Goal: Task Accomplishment & Management: Use online tool/utility

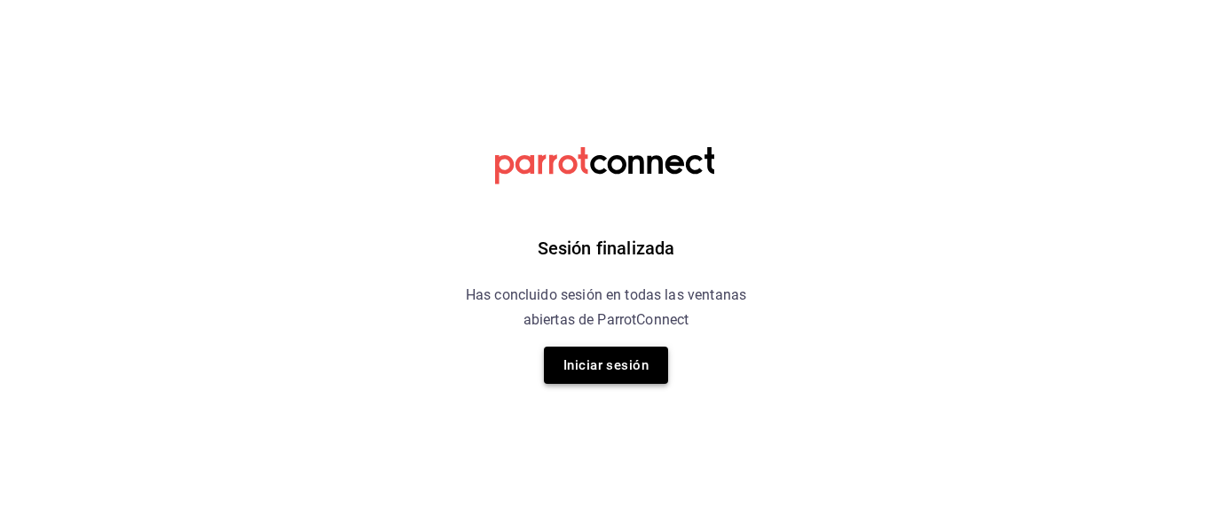
click at [607, 363] on button "Iniciar sesión" at bounding box center [606, 365] width 124 height 37
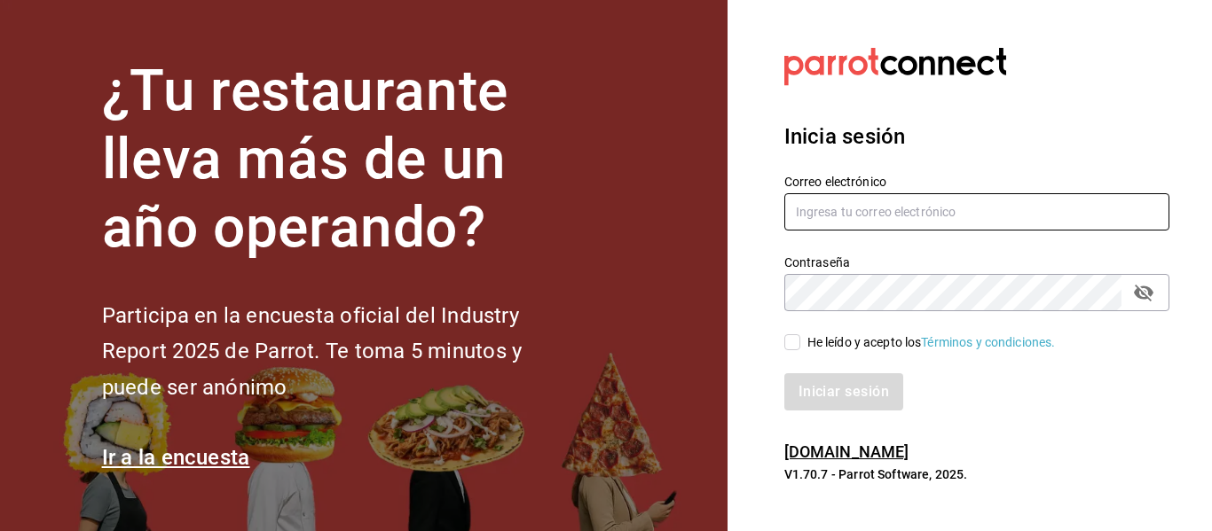
click at [899, 210] on input "text" at bounding box center [976, 211] width 385 height 37
type input "restaurante@hotellepanto.com"
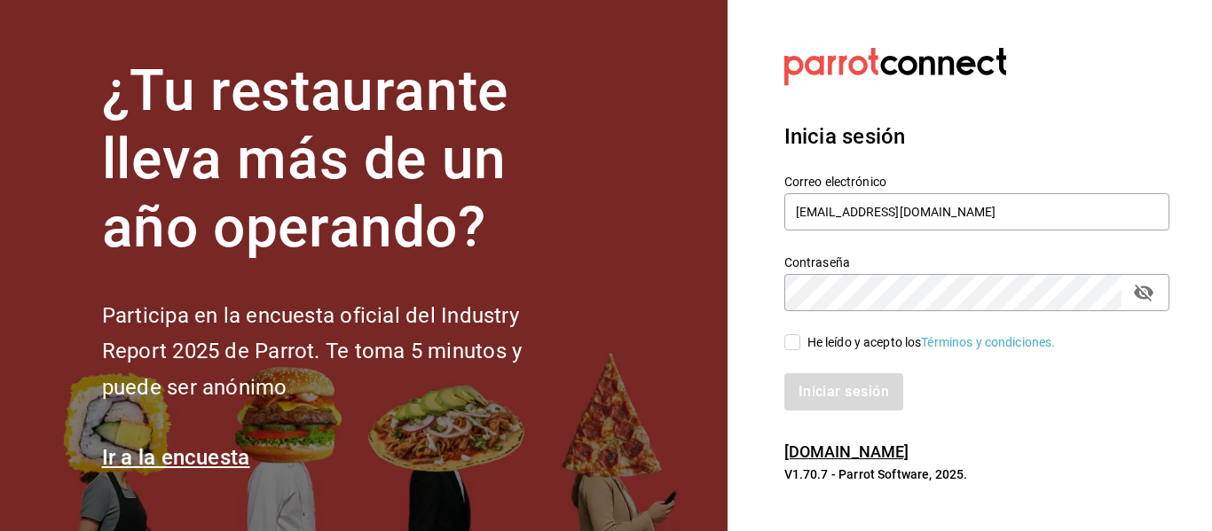
click at [787, 349] on input "He leído y acepto los Términos y condiciones." at bounding box center [792, 342] width 16 height 16
checkbox input "true"
click at [811, 389] on button "Iniciar sesión" at bounding box center [844, 391] width 121 height 37
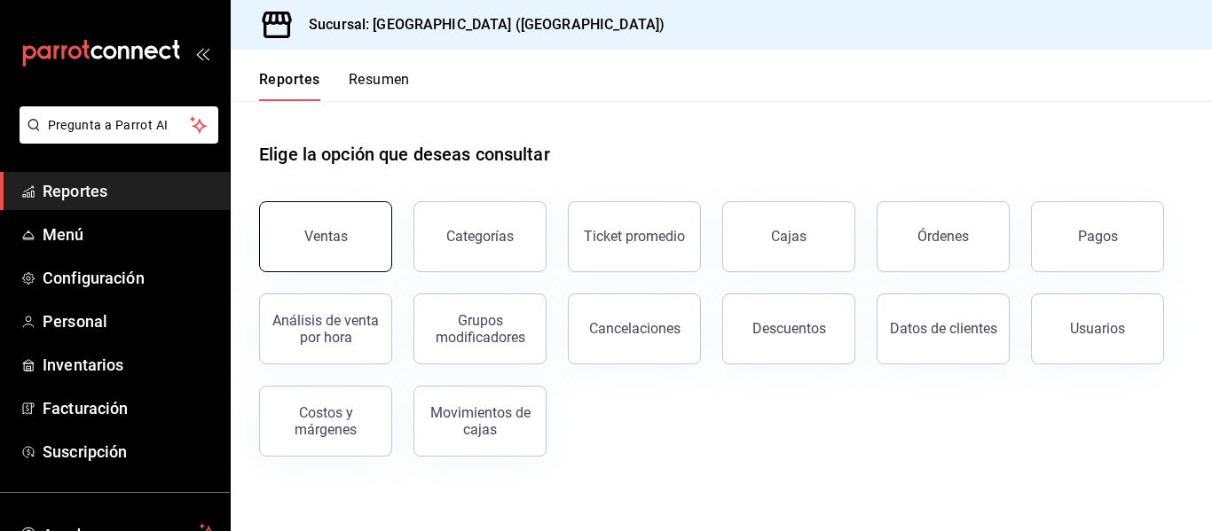
click at [338, 224] on button "Ventas" at bounding box center [325, 236] width 133 height 71
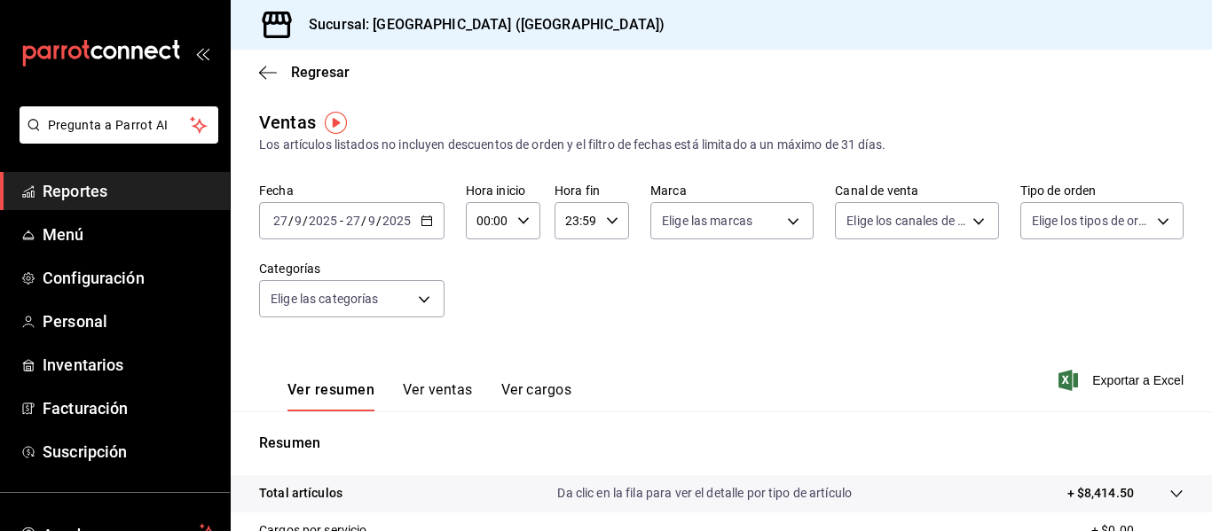
click at [424, 228] on div "[DATE] [DATE] - [DATE] [DATE]" at bounding box center [351, 220] width 185 height 37
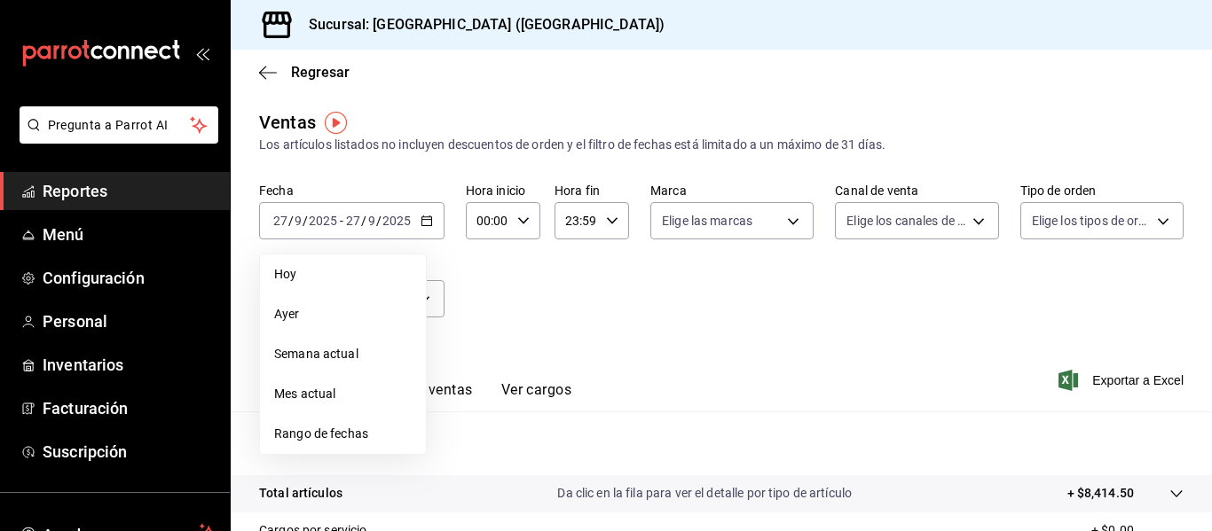
click at [361, 267] on span "Hoy" at bounding box center [342, 274] width 137 height 19
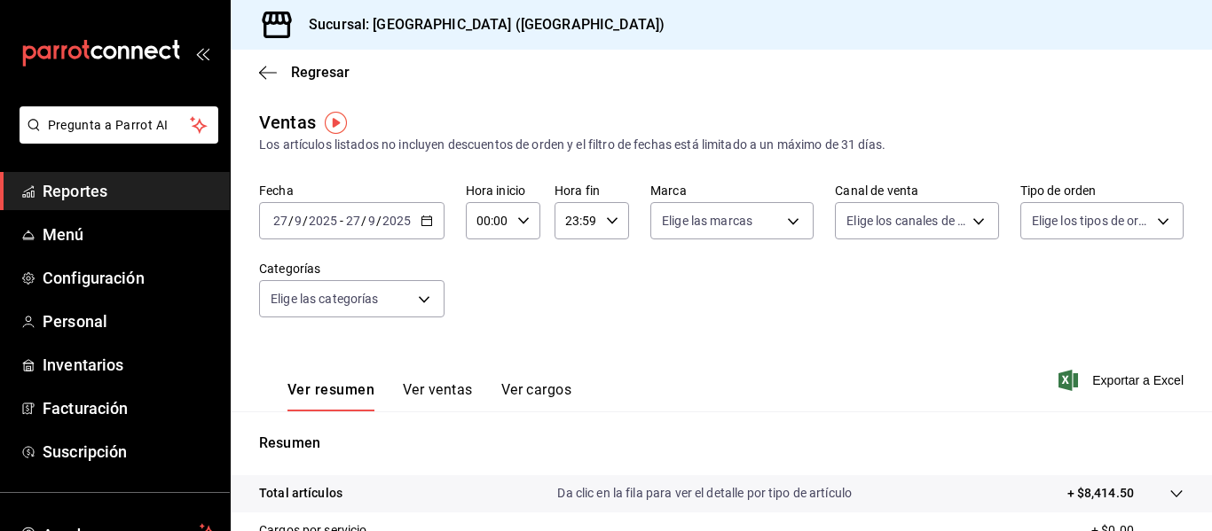
click at [429, 217] on \(Stroke\) "button" at bounding box center [426, 221] width 11 height 10
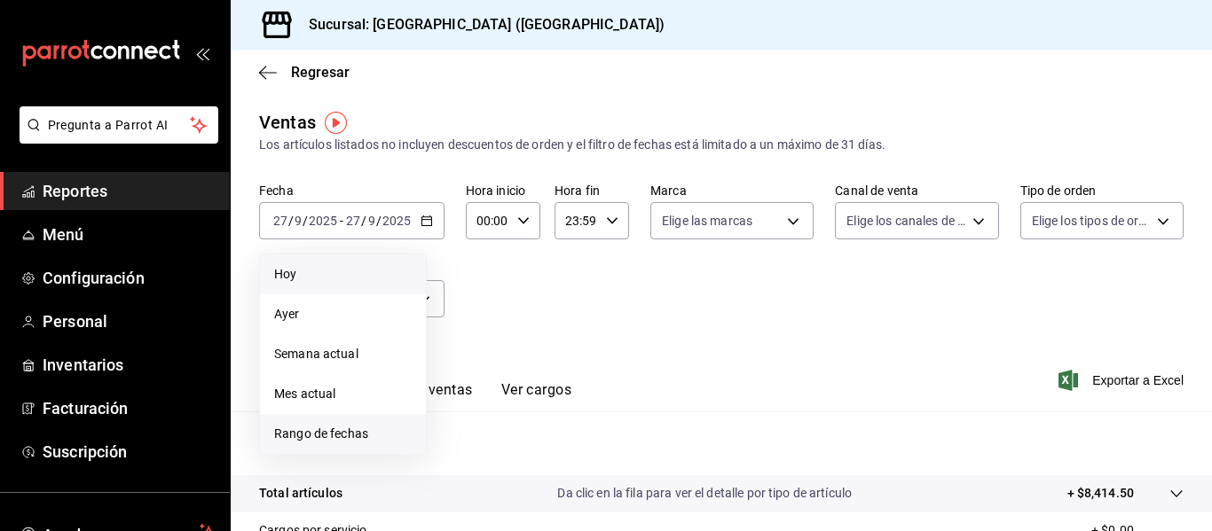
click at [357, 440] on span "Rango de fechas" at bounding box center [342, 434] width 137 height 19
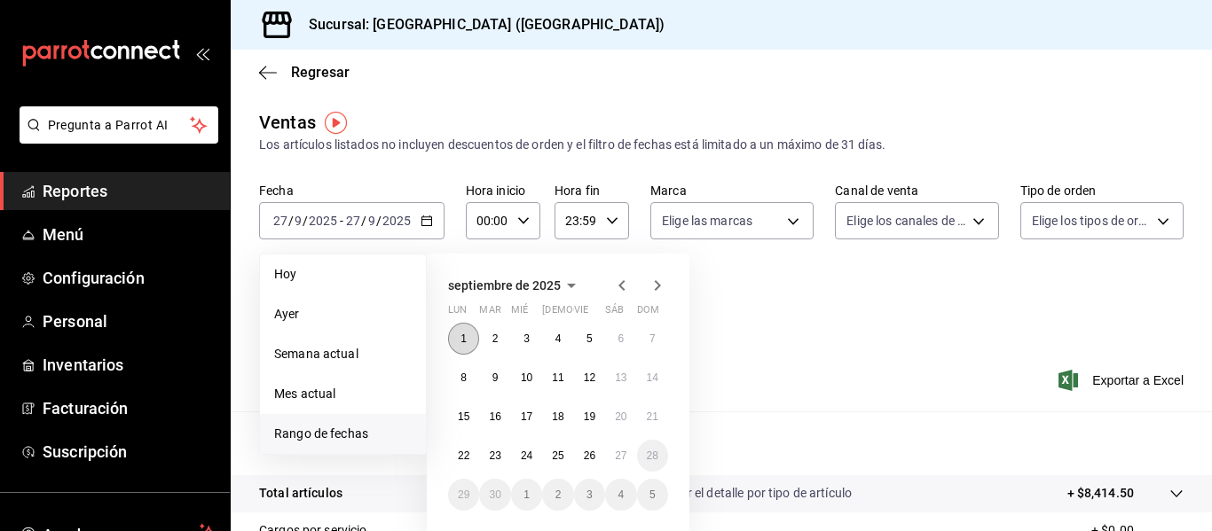
click at [464, 335] on abbr "1" at bounding box center [463, 339] width 6 height 12
click at [592, 459] on abbr "26" at bounding box center [590, 456] width 12 height 12
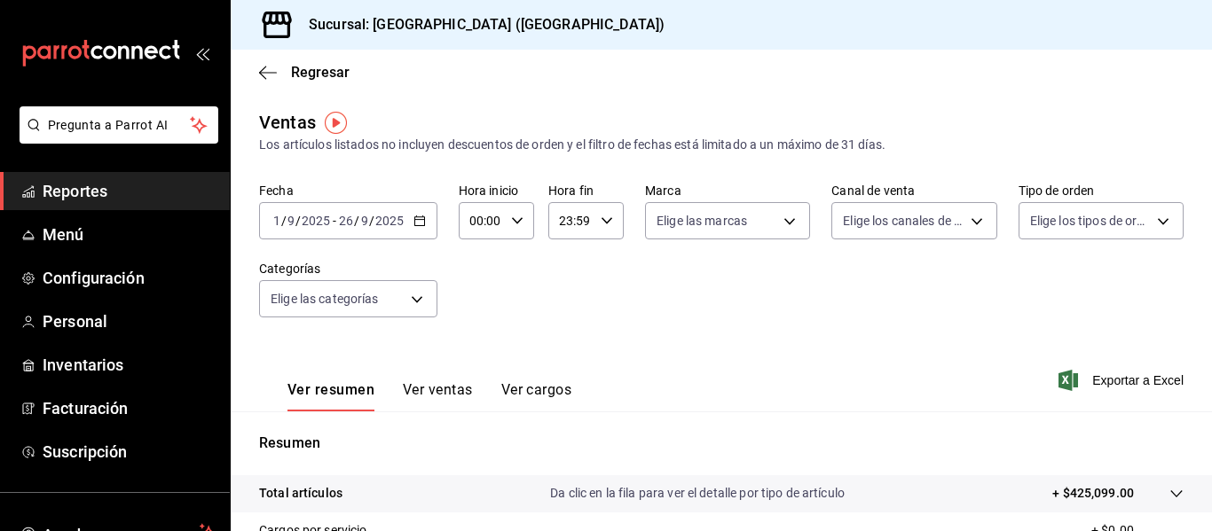
click at [419, 222] on icon "button" at bounding box center [419, 221] width 12 height 12
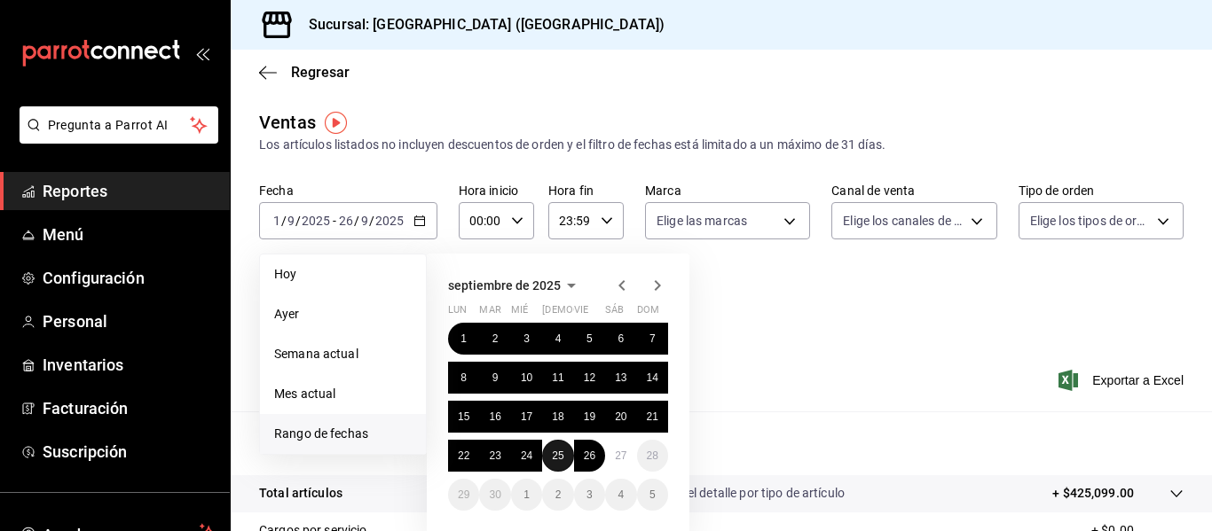
click at [552, 460] on abbr "25" at bounding box center [558, 456] width 12 height 12
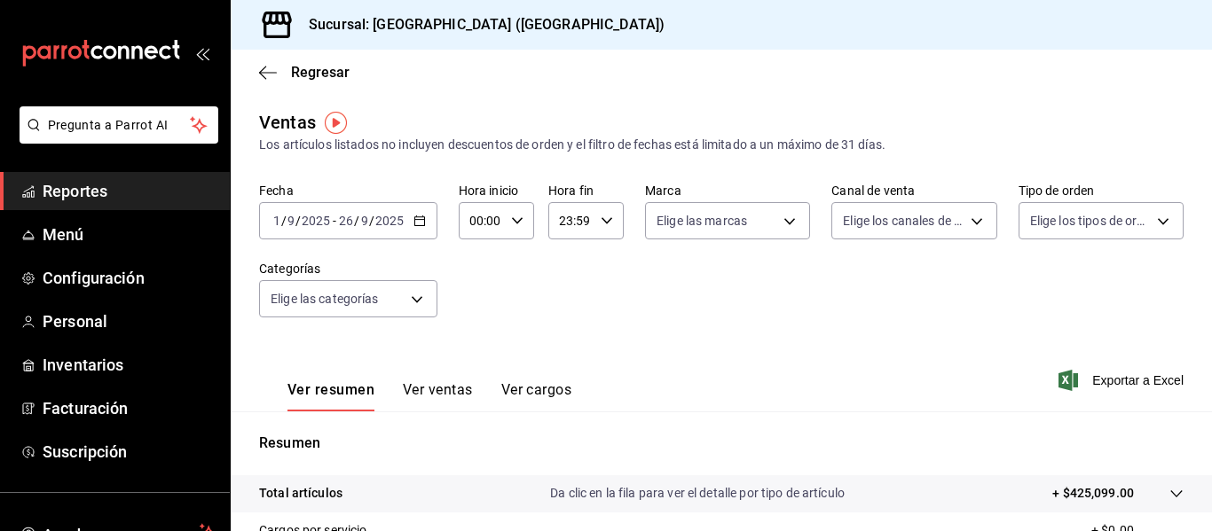
click at [398, 217] on input "2025" at bounding box center [389, 221] width 30 height 14
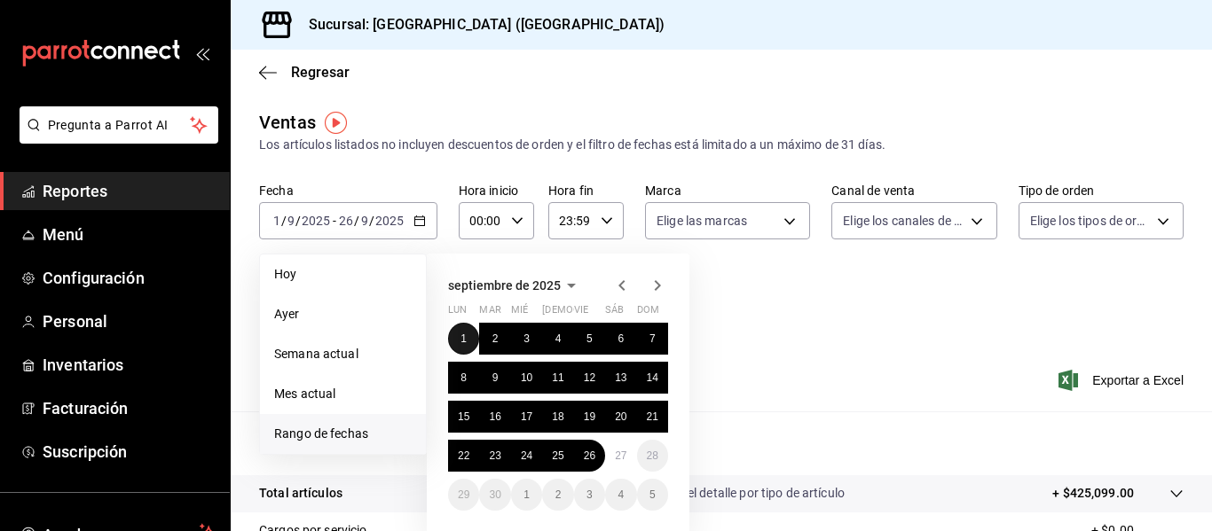
click at [457, 342] on button "1" at bounding box center [463, 339] width 31 height 32
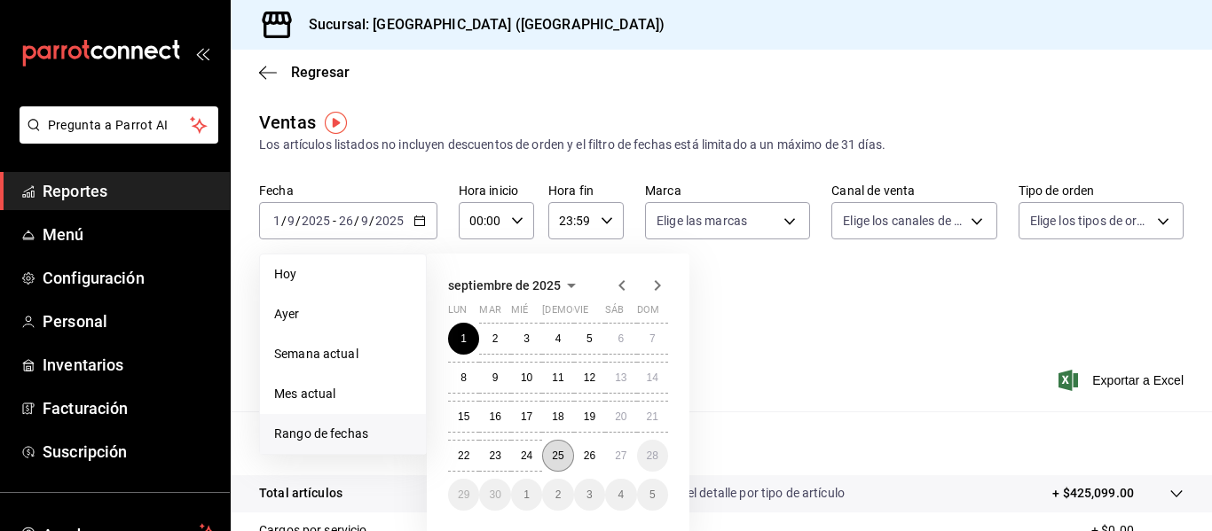
click at [552, 458] on abbr "25" at bounding box center [558, 456] width 12 height 12
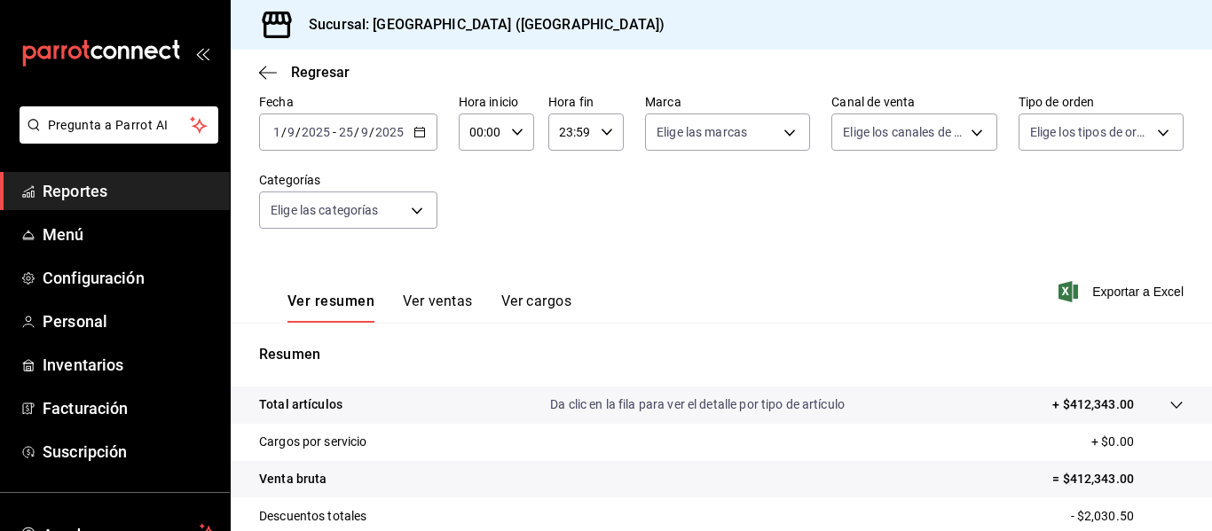
scroll to position [266, 0]
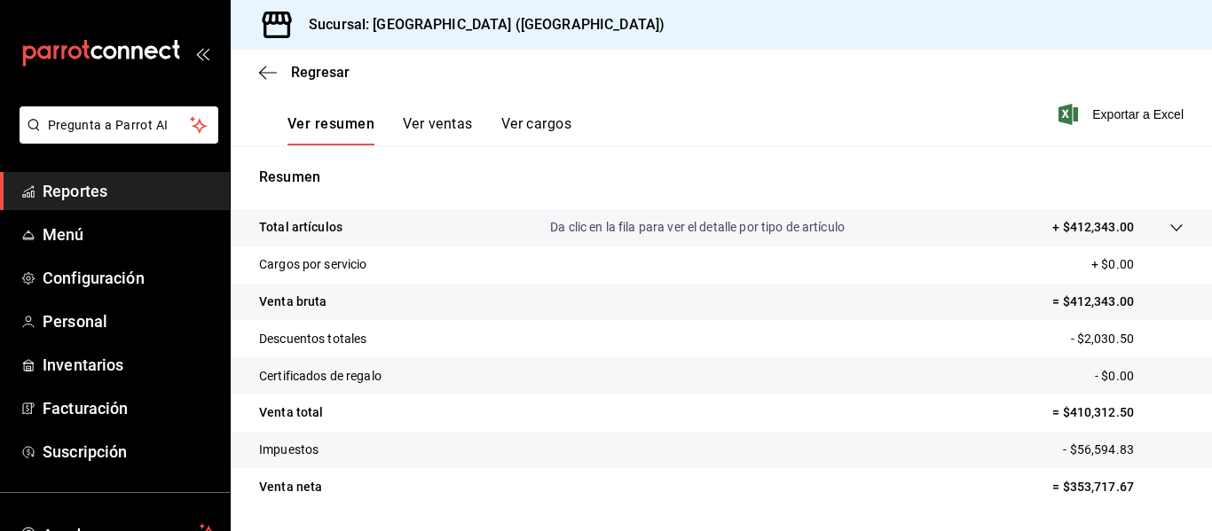
click at [420, 126] on button "Ver ventas" at bounding box center [438, 130] width 70 height 30
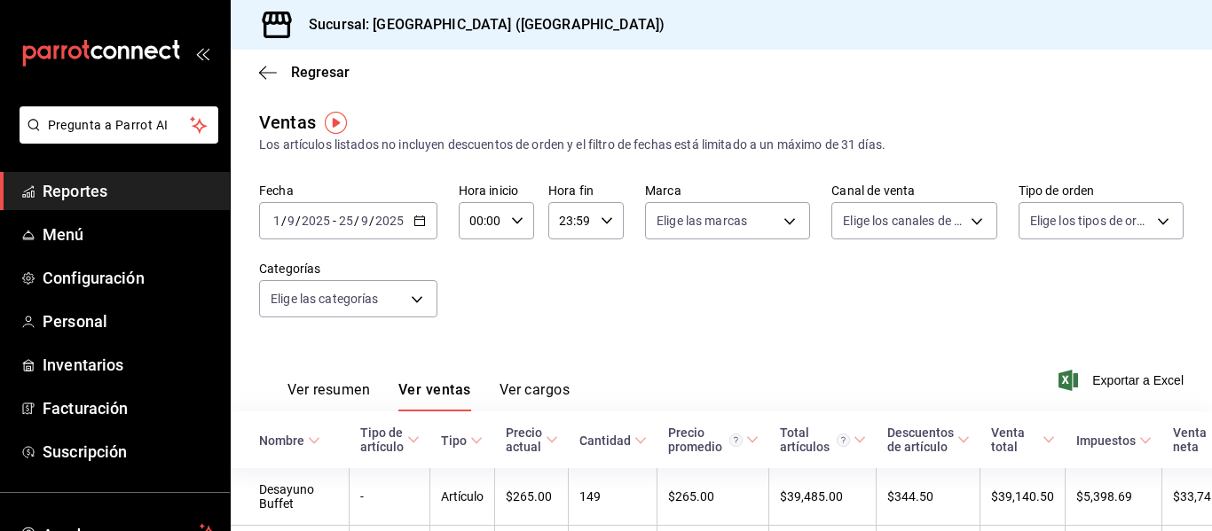
click at [517, 215] on icon "button" at bounding box center [517, 221] width 12 height 12
click at [517, 215] on div at bounding box center [606, 265] width 1212 height 531
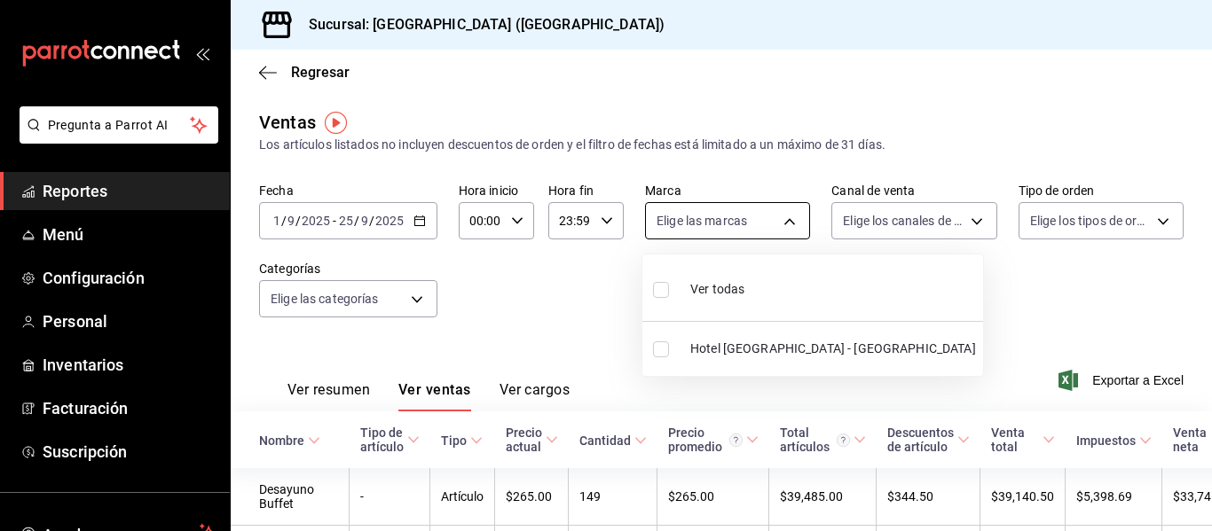
click at [766, 218] on body "Pregunta a Parrot AI Reportes Menú Configuración Personal Inventarios Facturaci…" at bounding box center [606, 265] width 1212 height 531
click at [738, 286] on span "Ver todas" at bounding box center [717, 289] width 54 height 19
type input "78876d7d-d969-4c97-957f-d97bcaf374a8"
checkbox input "true"
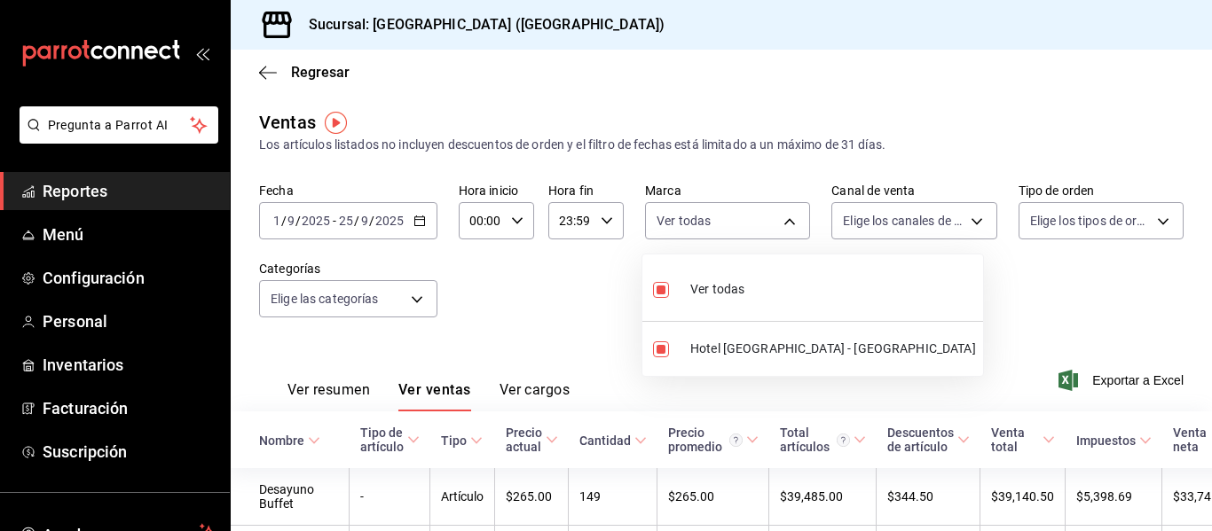
click at [947, 224] on div at bounding box center [606, 265] width 1212 height 531
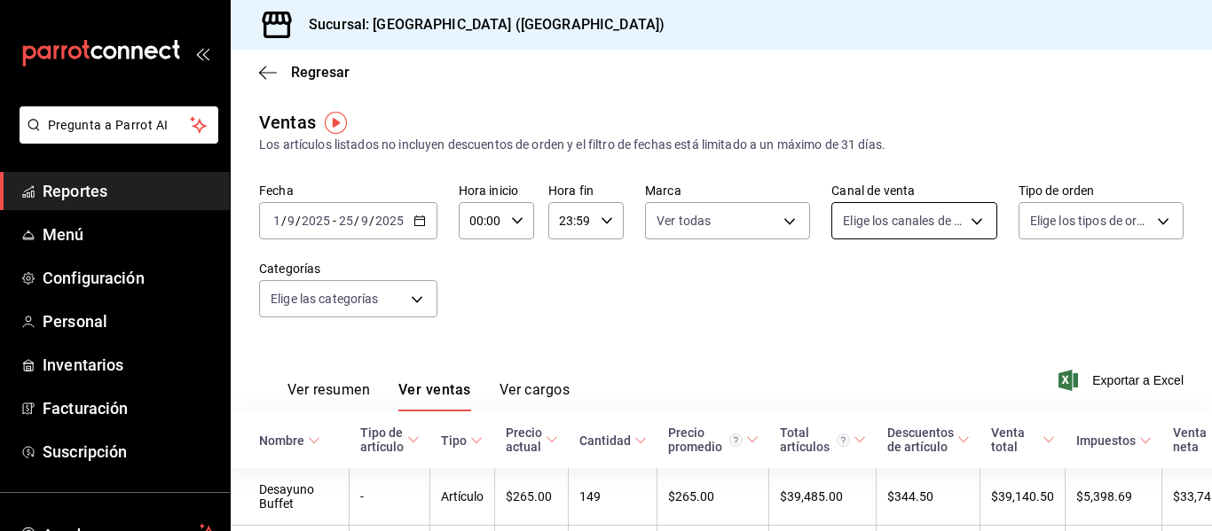
click at [960, 224] on body "Pregunta a Parrot AI Reportes Menú Configuración Personal Inventarios Facturaci…" at bounding box center [606, 265] width 1212 height 531
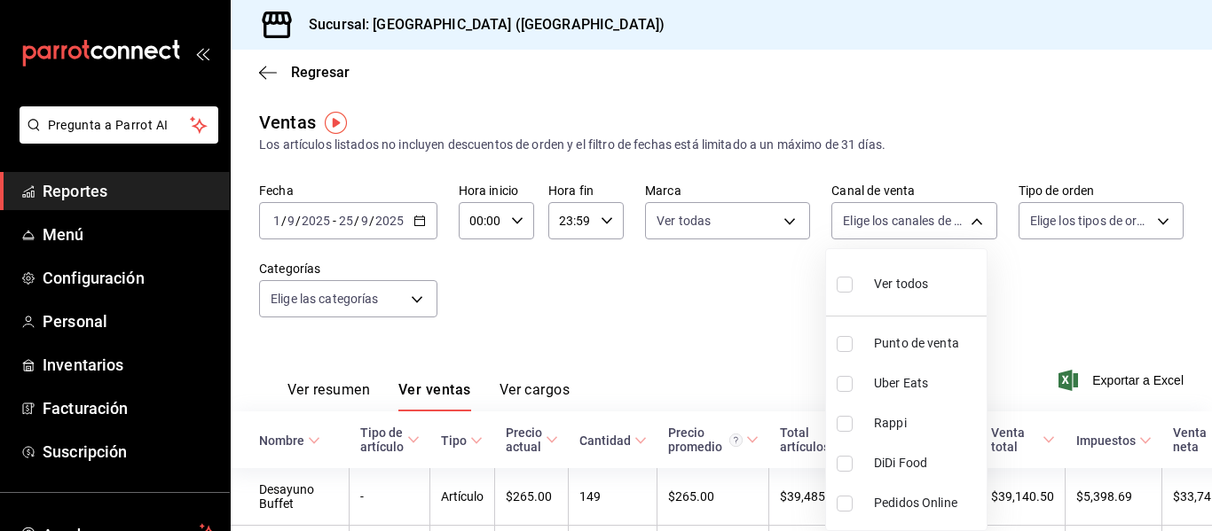
click at [924, 279] on span "Ver todos" at bounding box center [901, 284] width 54 height 19
type input "PARROT,UBER_EATS,RAPPI,DIDI_FOOD,ONLINE"
checkbox input "true"
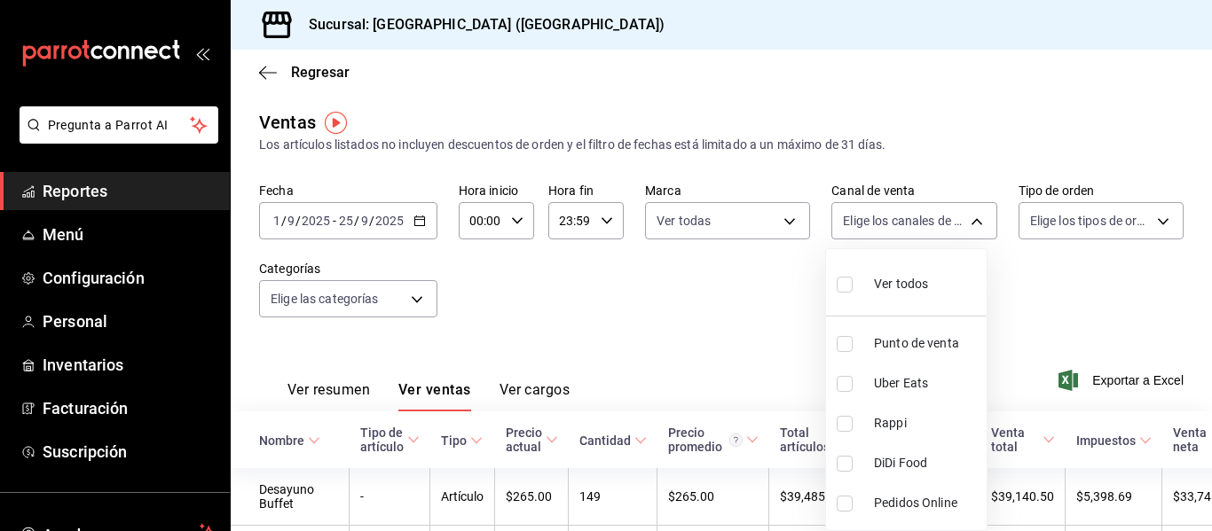
checkbox input "true"
click at [1148, 224] on div at bounding box center [606, 265] width 1212 height 531
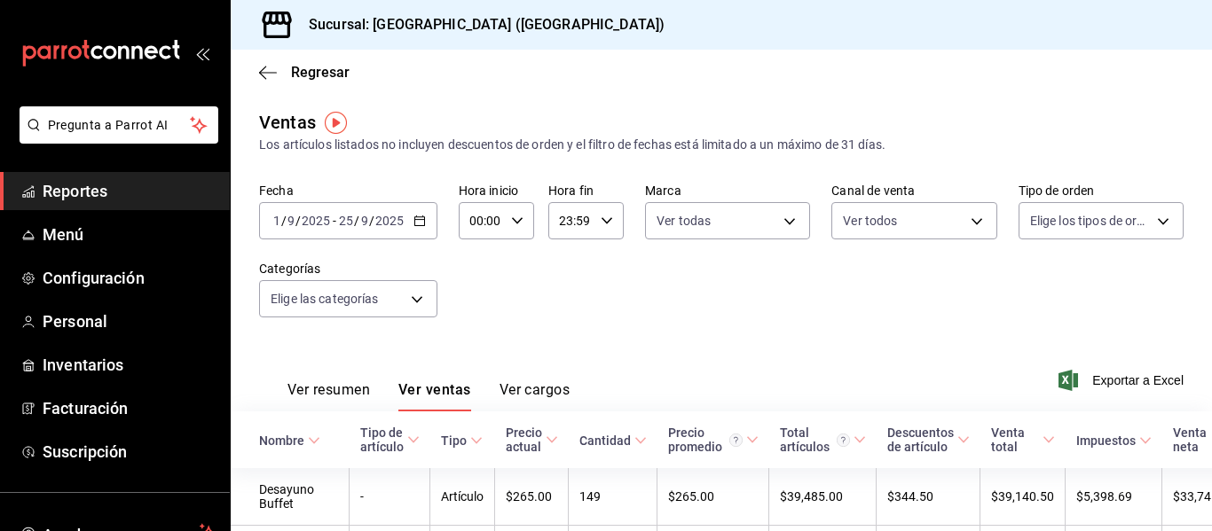
click at [1148, 224] on body "Pregunta a Parrot AI Reportes Menú Configuración Personal Inventarios Facturaci…" at bounding box center [606, 265] width 1212 height 531
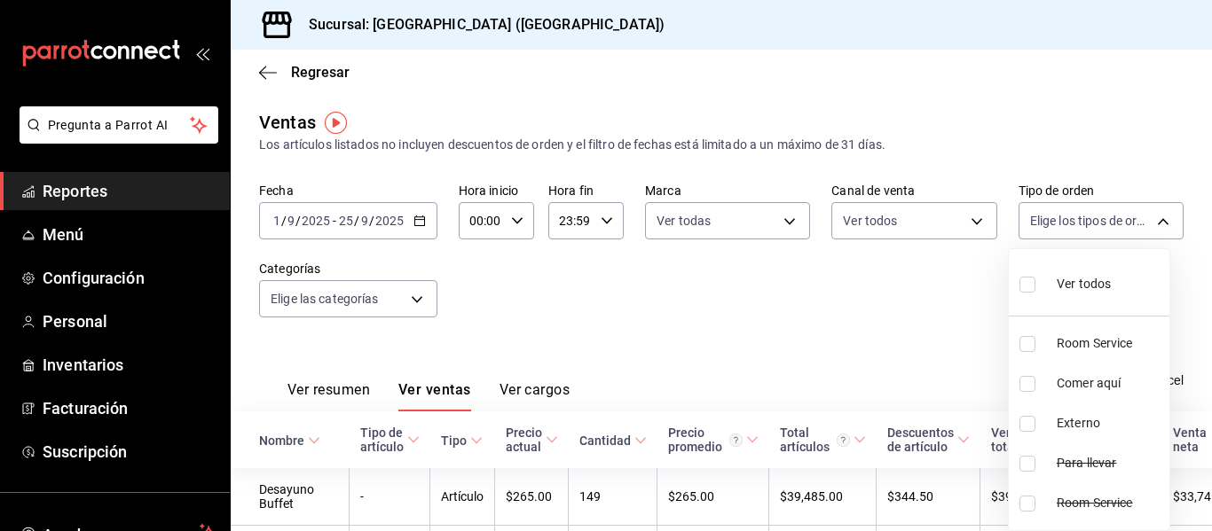
click at [1095, 278] on span "Ver todos" at bounding box center [1083, 284] width 54 height 19
type input "b058d4be-2b12-4384-8de9-0edaf0c266a0,5312acd2-97f8-467e-ac2a-d82c4ff097fd,EXTER…"
checkbox input "true"
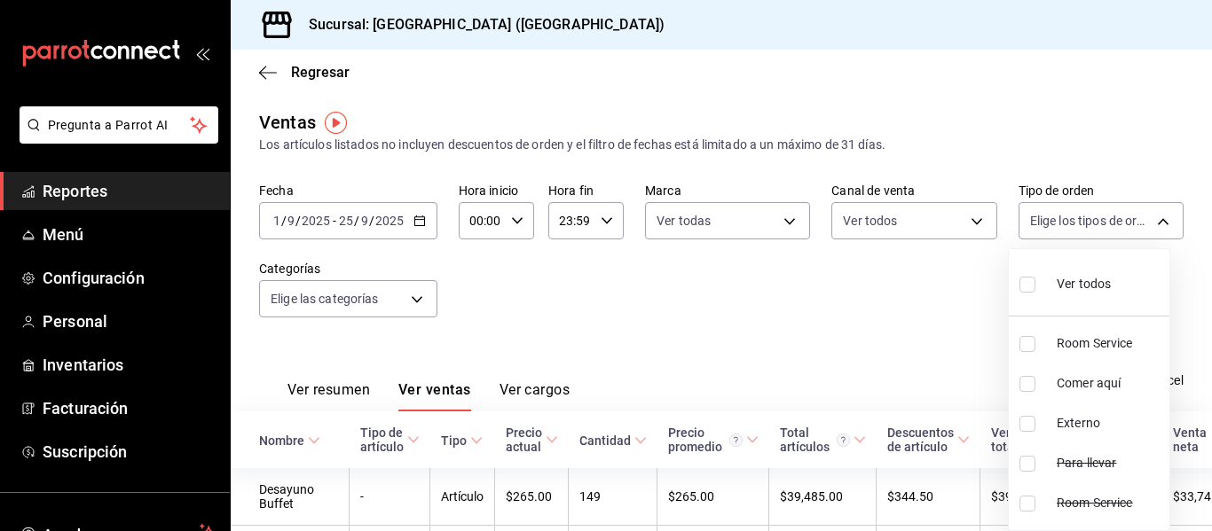
checkbox input "true"
click at [412, 302] on div at bounding box center [606, 265] width 1212 height 531
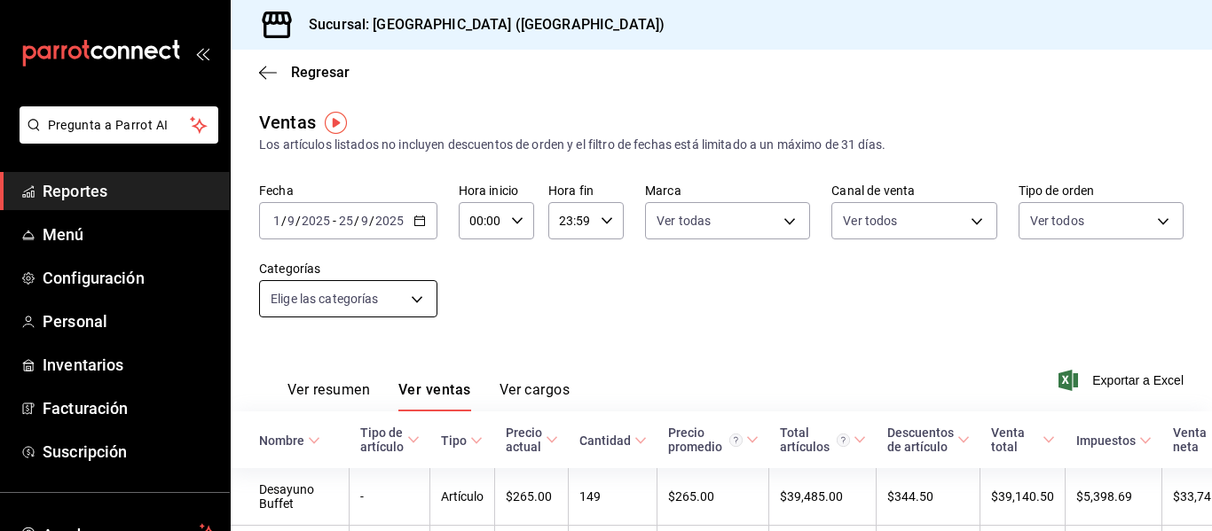
click at [414, 302] on body "Pregunta a Parrot AI Reportes Menú Configuración Personal Inventarios Facturaci…" at bounding box center [606, 265] width 1212 height 531
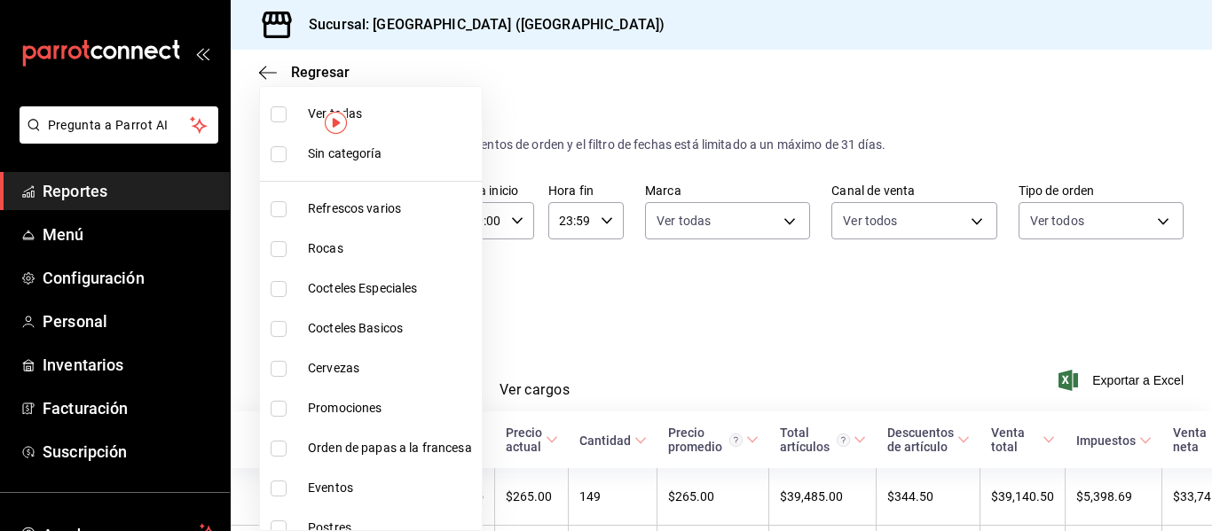
click at [377, 109] on span "Ver todas" at bounding box center [391, 114] width 167 height 19
type input "9760281f-81ad-46c3-b9c0-be0c0613a977,ac4e71ac-81c4-4907-870b-e8ecc1dcb773,15b44…"
checkbox input "true"
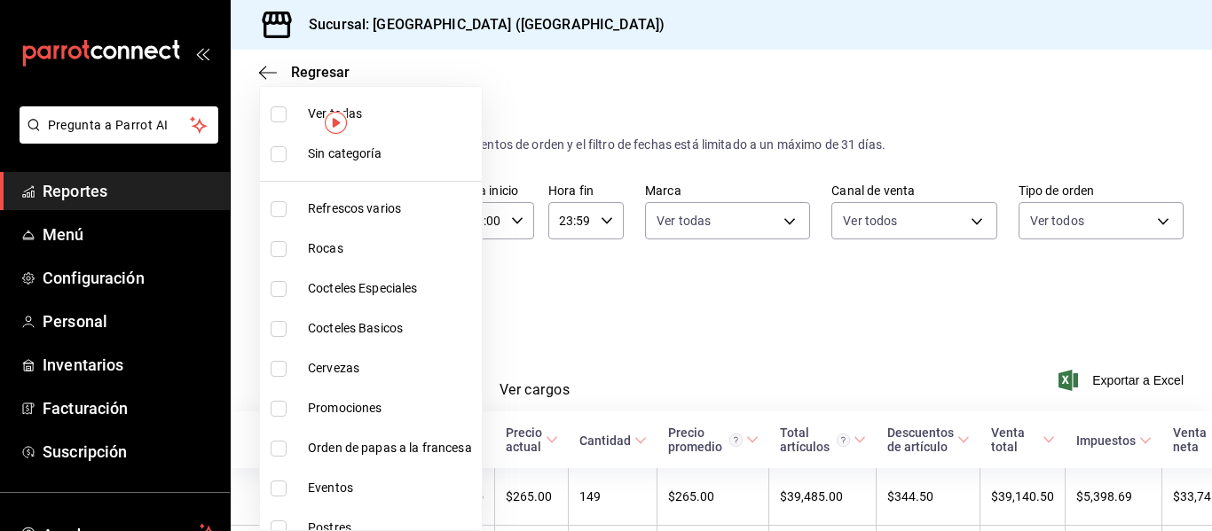
checkbox input "true"
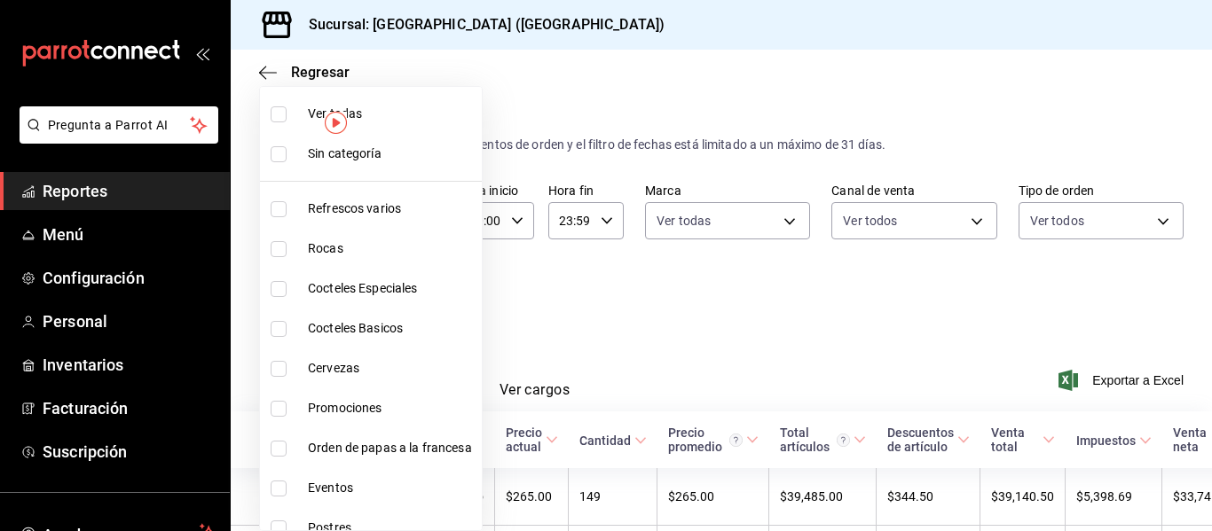
checkbox input "true"
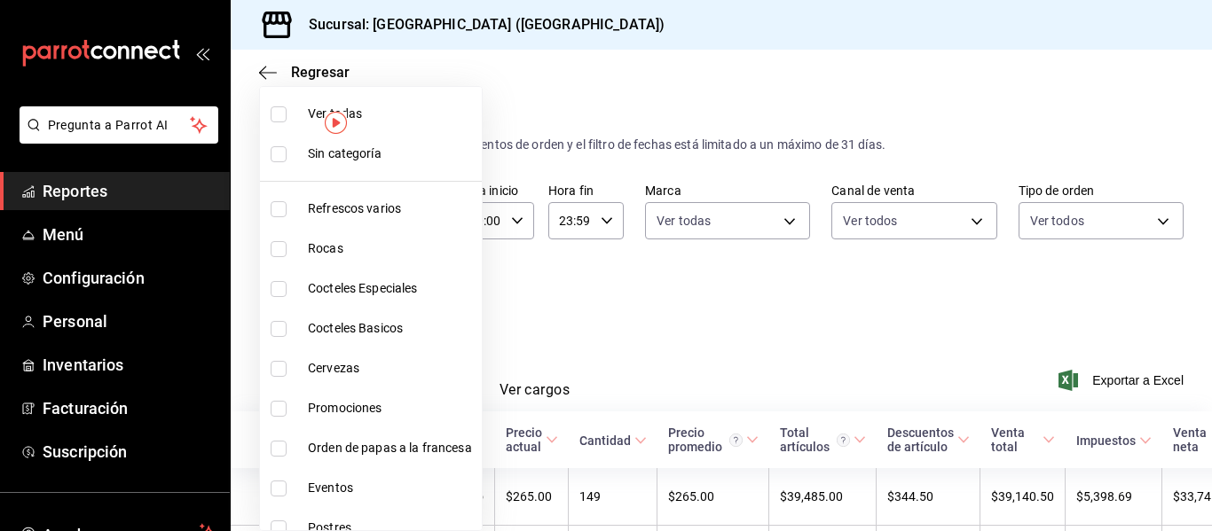
checkbox input "true"
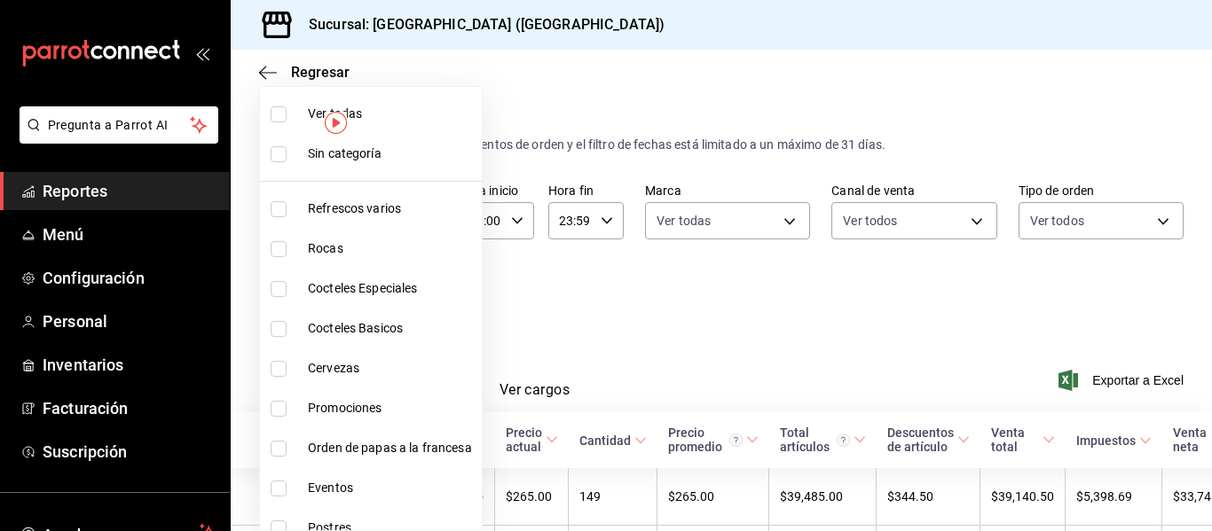
checkbox input "true"
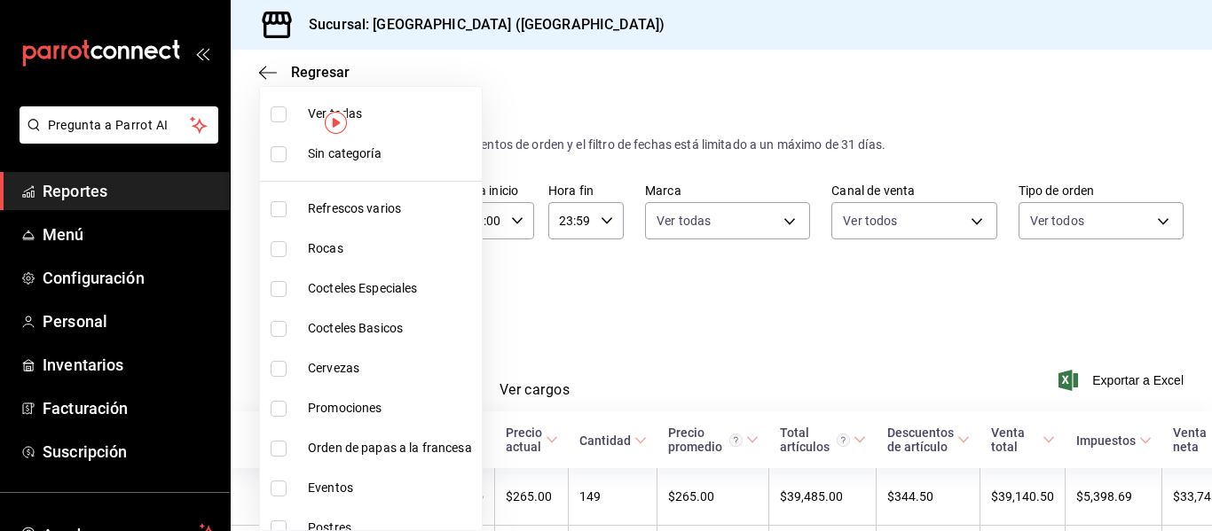
checkbox input "true"
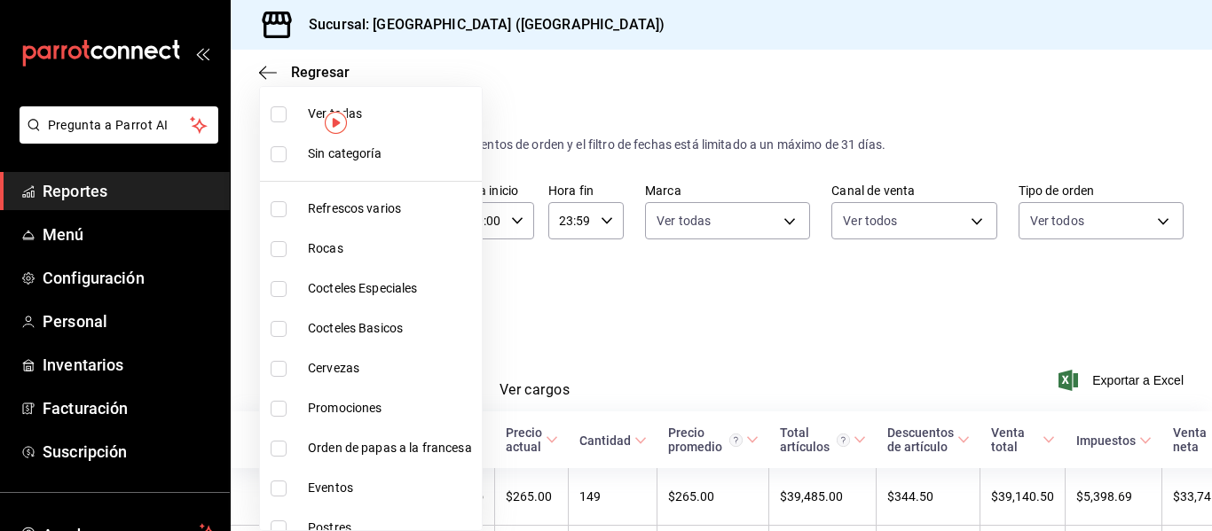
checkbox input "true"
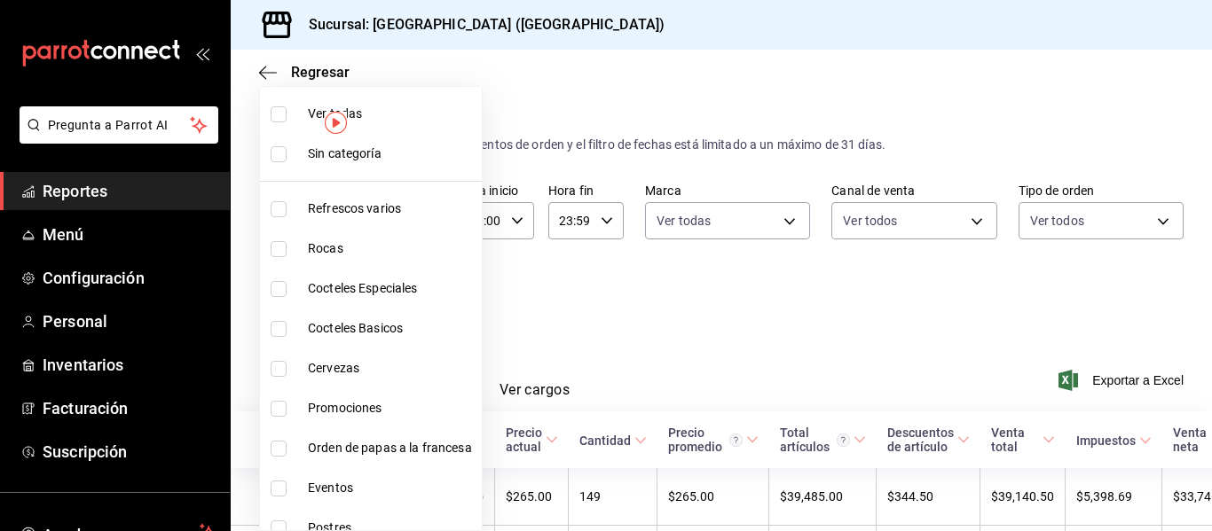
checkbox input "true"
click at [1112, 378] on div at bounding box center [606, 265] width 1212 height 531
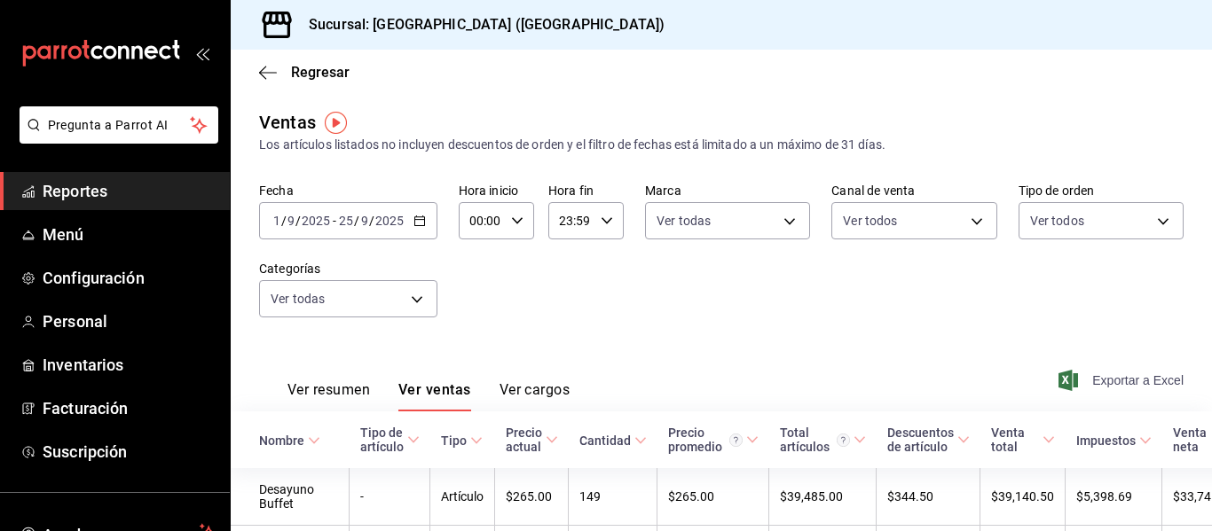
click at [1058, 388] on icon "button" at bounding box center [1068, 380] width 20 height 21
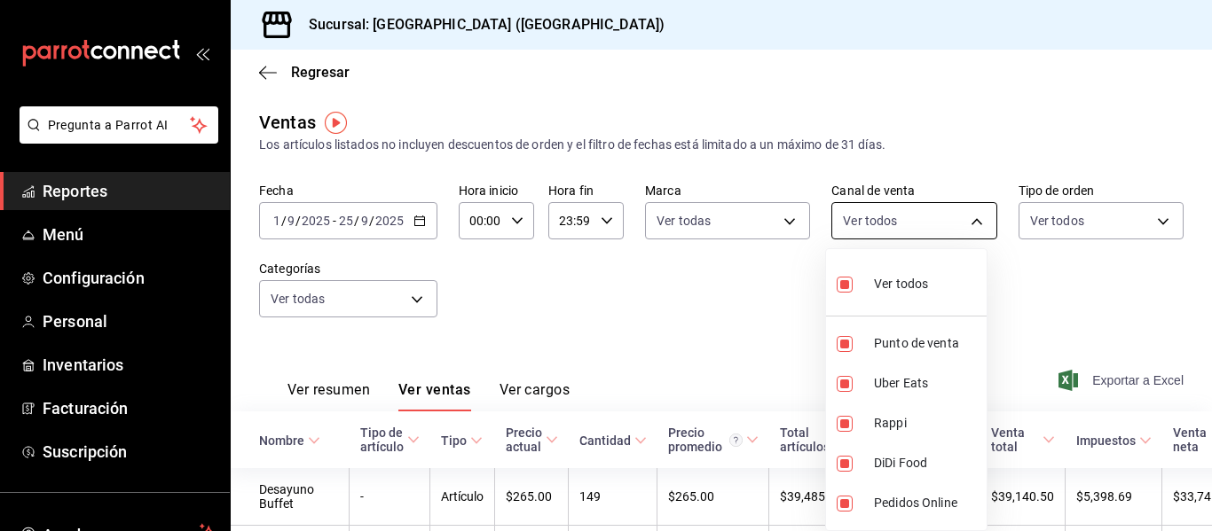
click at [961, 218] on body "Pregunta a Parrot AI Reportes Menú Configuración Personal Inventarios Facturaci…" at bounding box center [606, 265] width 1212 height 531
click at [604, 296] on div at bounding box center [606, 265] width 1212 height 531
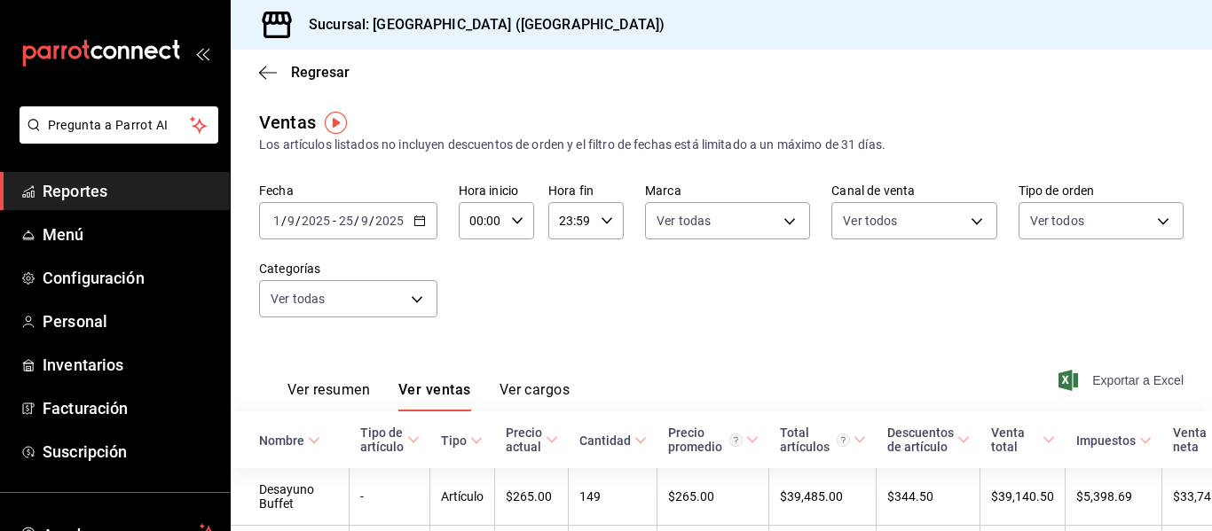
click at [1099, 381] on span "Exportar a Excel" at bounding box center [1123, 380] width 122 height 21
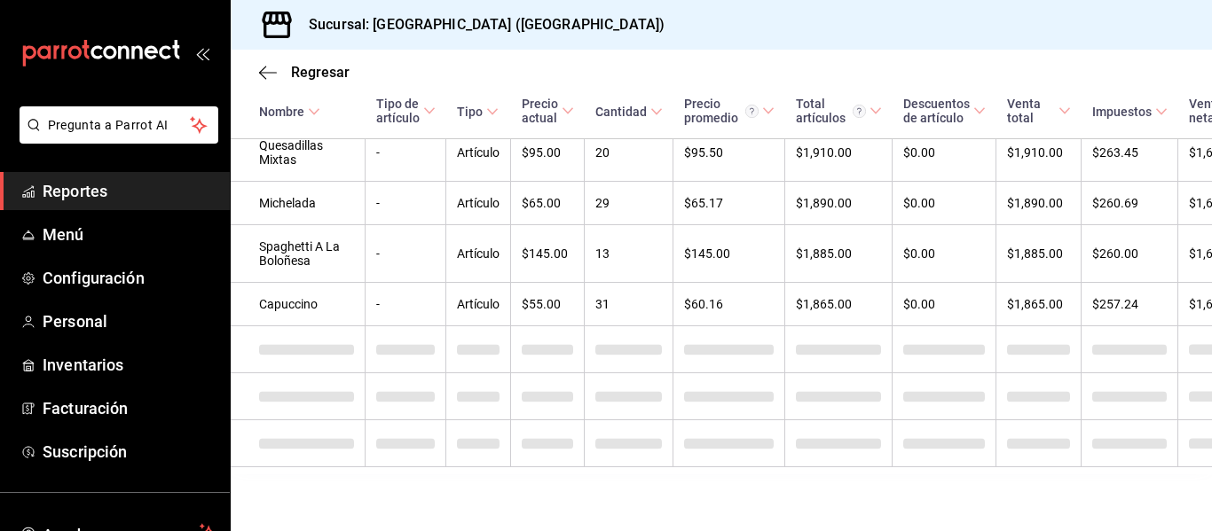
scroll to position [3477, 0]
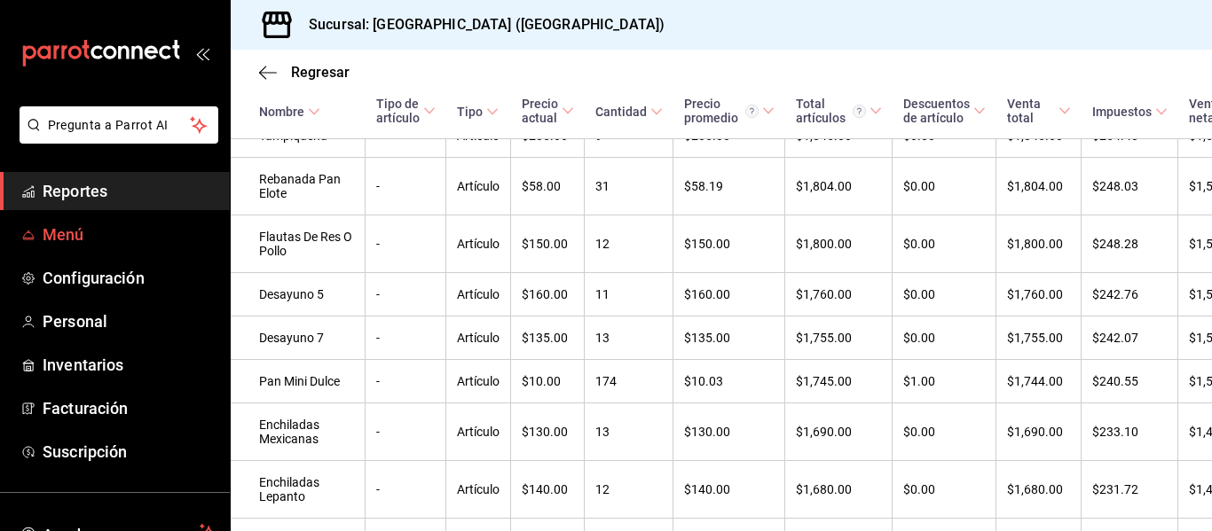
click at [137, 222] on link "Menú" at bounding box center [115, 235] width 230 height 38
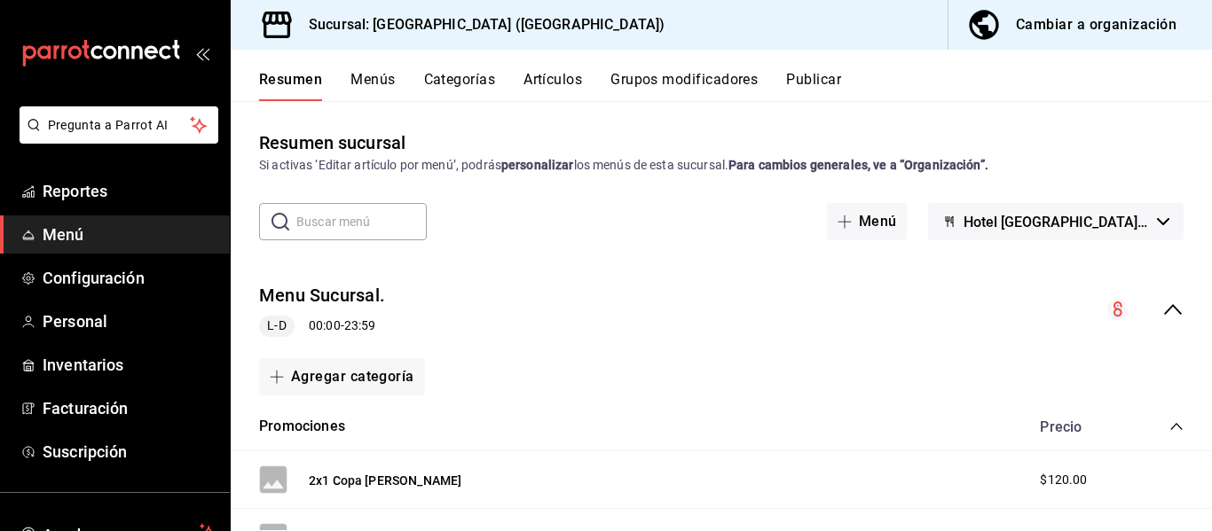
click at [369, 82] on button "Menús" at bounding box center [372, 86] width 44 height 30
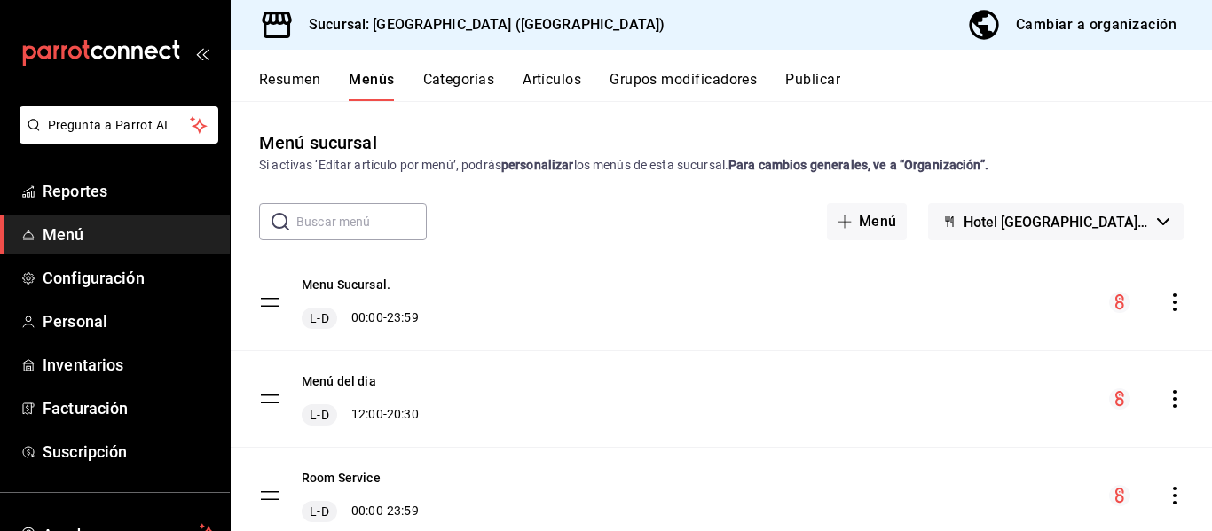
click at [445, 82] on button "Categorías" at bounding box center [459, 86] width 72 height 30
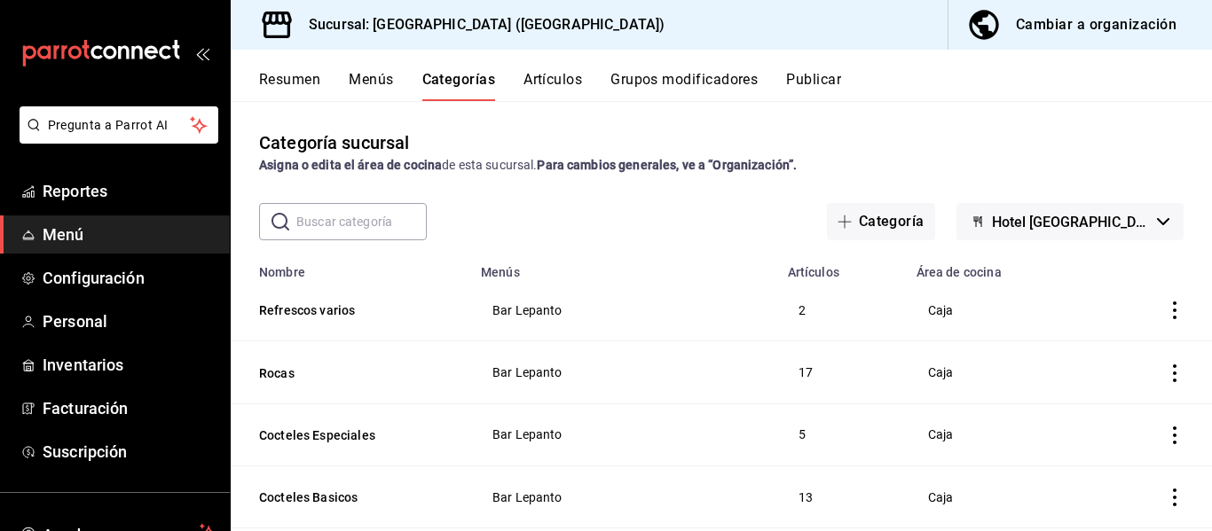
click at [563, 81] on button "Artículos" at bounding box center [552, 86] width 59 height 30
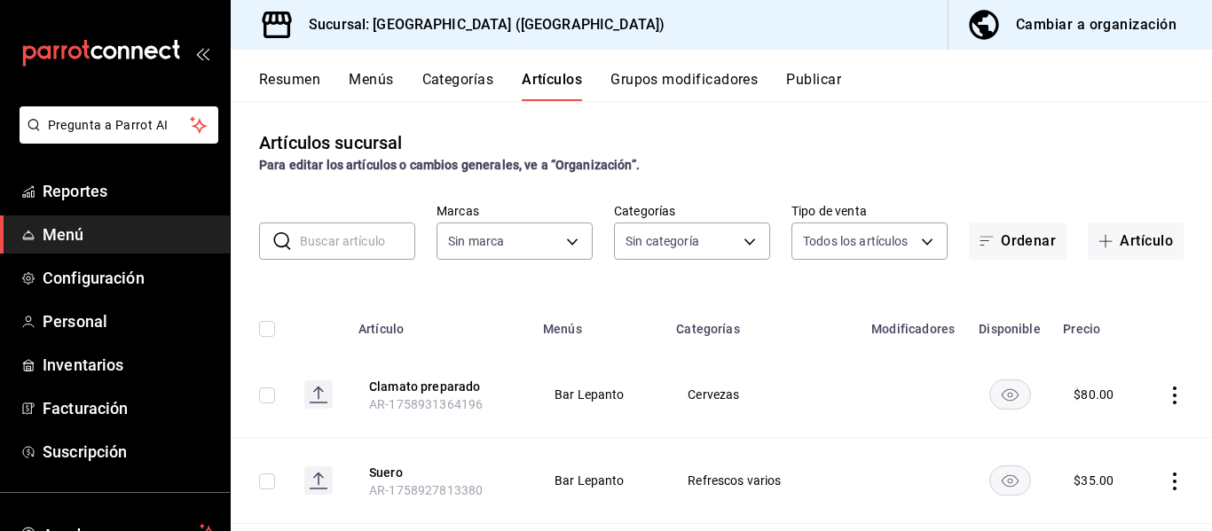
type input "78876d7d-d969-4c97-957f-d97bcaf374a8"
type input "9760281f-81ad-46c3-b9c0-be0c0613a977,ac4e71ac-81c4-4907-870b-e8ecc1dcb773,15b44…"
click at [125, 195] on span "Reportes" at bounding box center [129, 191] width 173 height 24
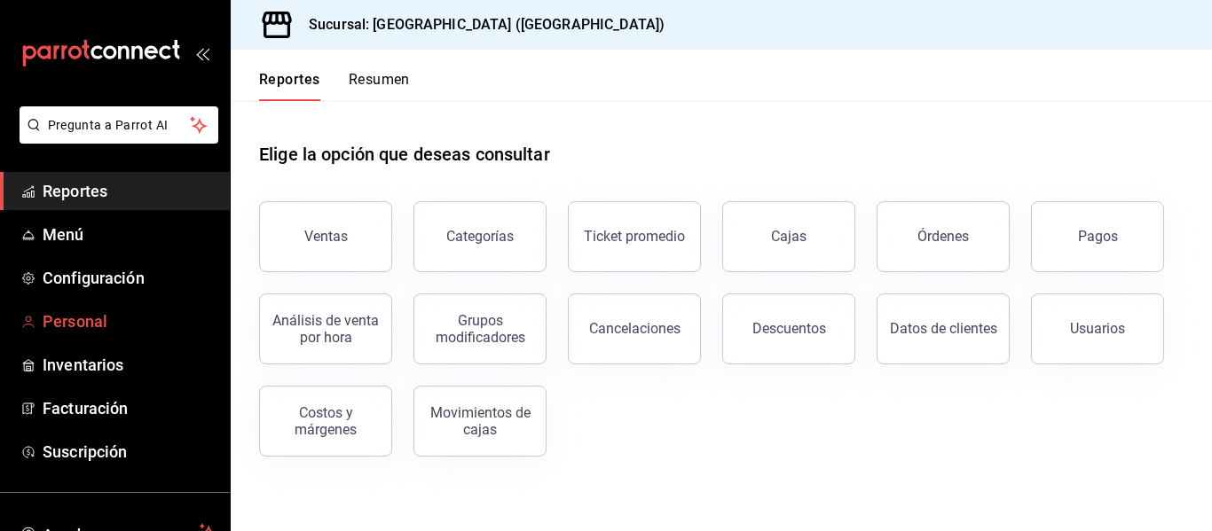
click at [137, 319] on span "Personal" at bounding box center [129, 322] width 173 height 24
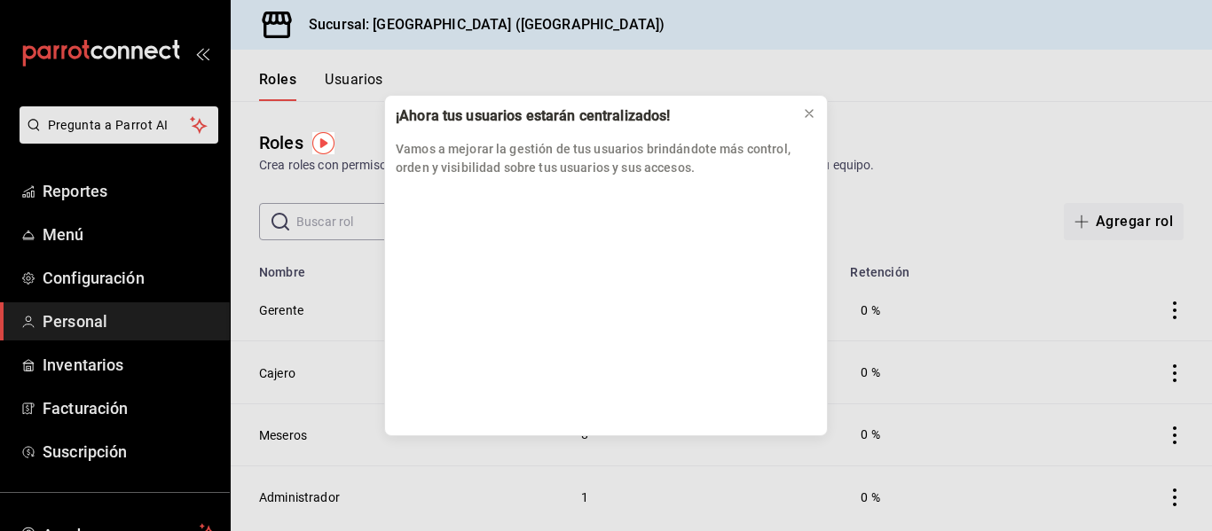
click at [142, 286] on div "¡Ahora tus usuarios estarán centralizados! Vamos a mejorar la gestión de tus us…" at bounding box center [606, 265] width 1212 height 531
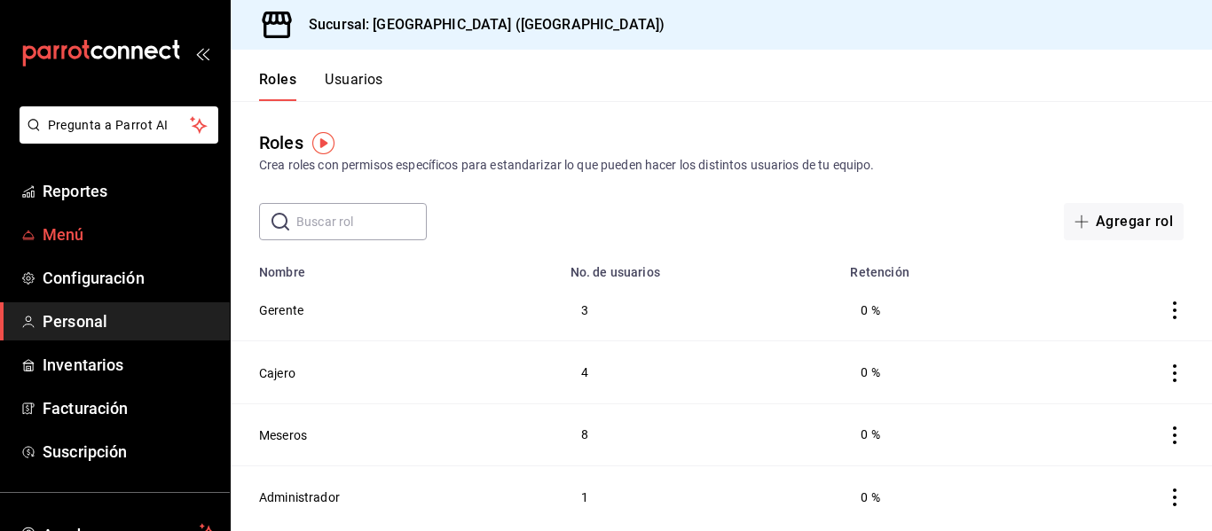
click at [89, 247] on link "Menú" at bounding box center [115, 235] width 230 height 38
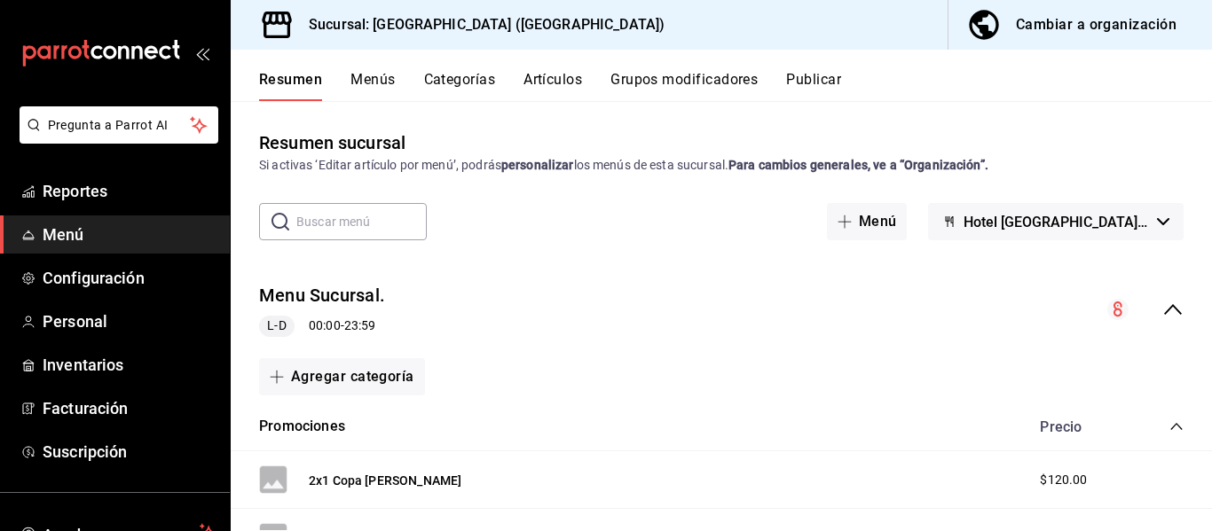
click at [363, 80] on button "Menús" at bounding box center [372, 86] width 44 height 30
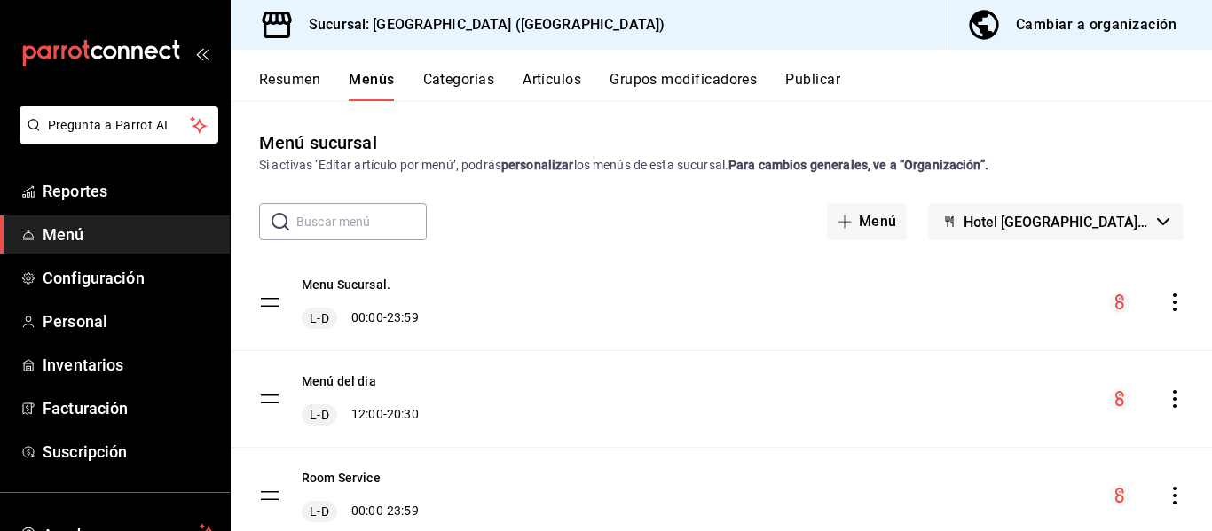
click at [469, 79] on button "Categorías" at bounding box center [459, 86] width 72 height 30
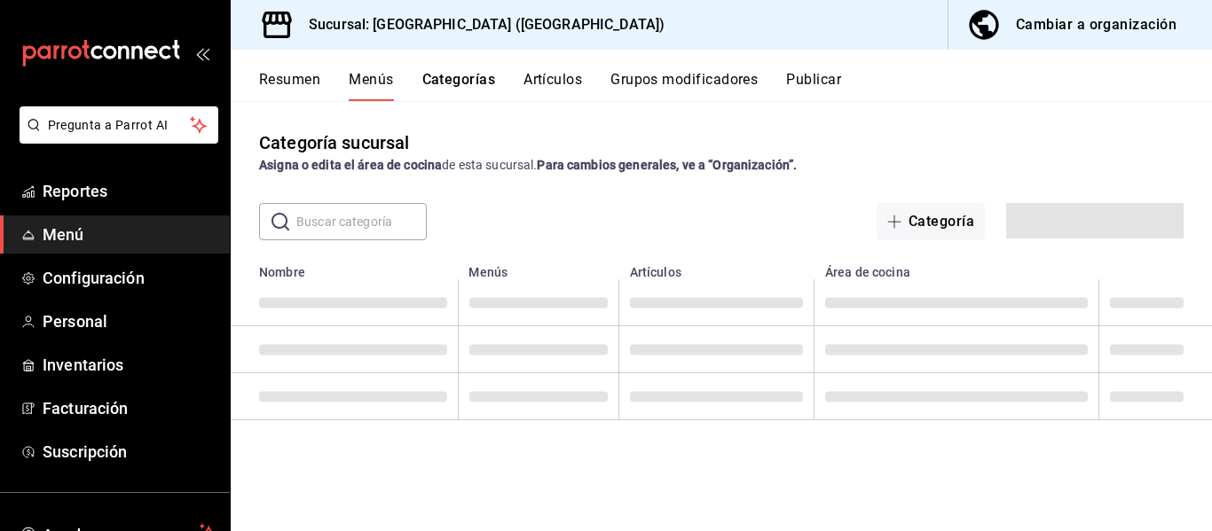
click at [529, 77] on button "Artículos" at bounding box center [552, 86] width 59 height 30
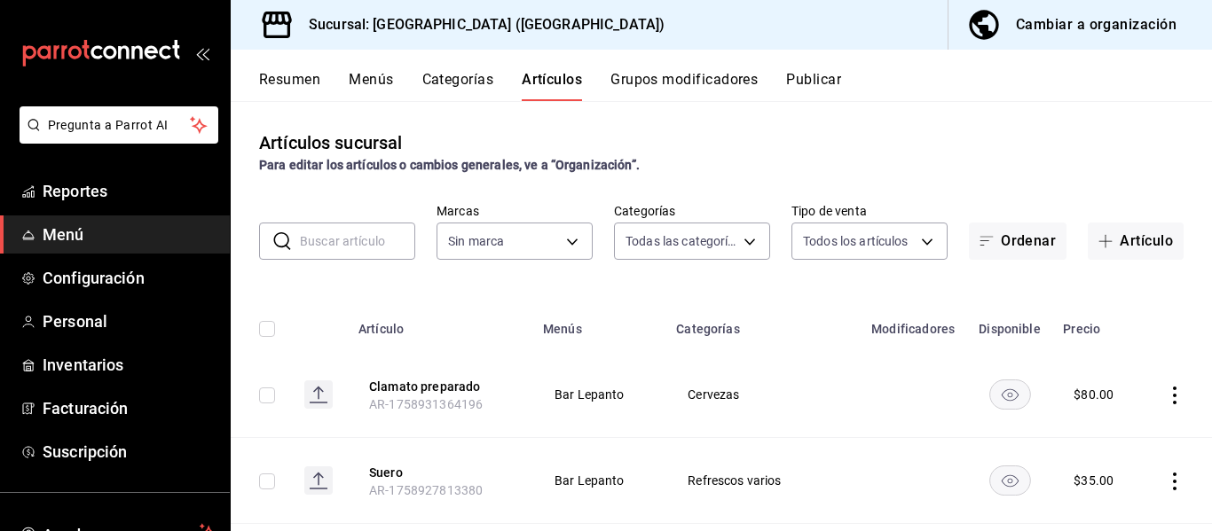
type input "9760281f-81ad-46c3-b9c0-be0c0613a977,ac4e71ac-81c4-4907-870b-e8ecc1dcb773,15b44…"
type input "78876d7d-d969-4c97-957f-d97bcaf374a8"
click at [99, 288] on span "Configuración" at bounding box center [129, 278] width 173 height 24
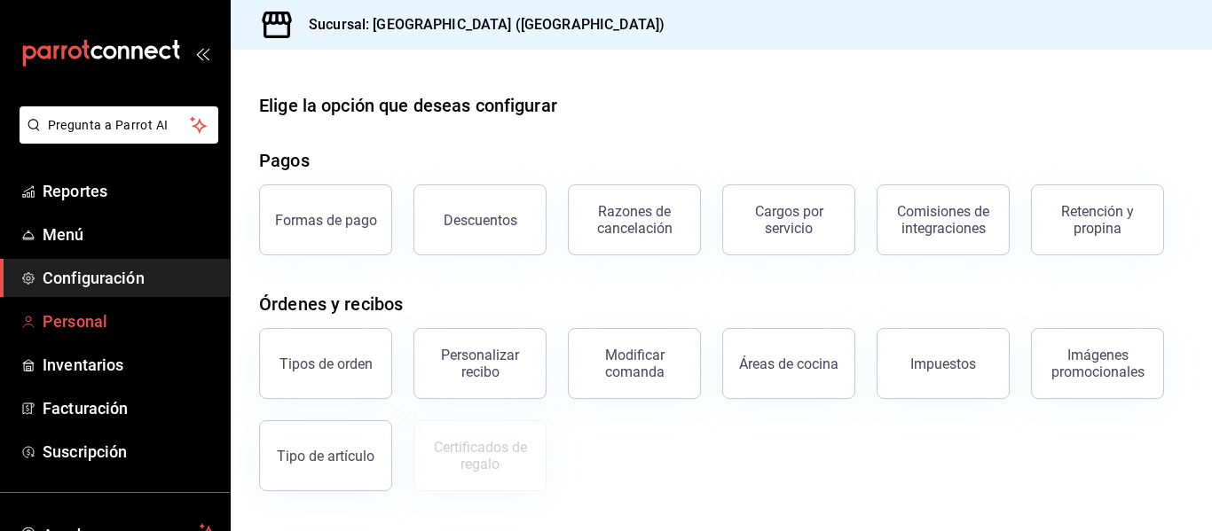
click at [85, 322] on span "Personal" at bounding box center [129, 322] width 173 height 24
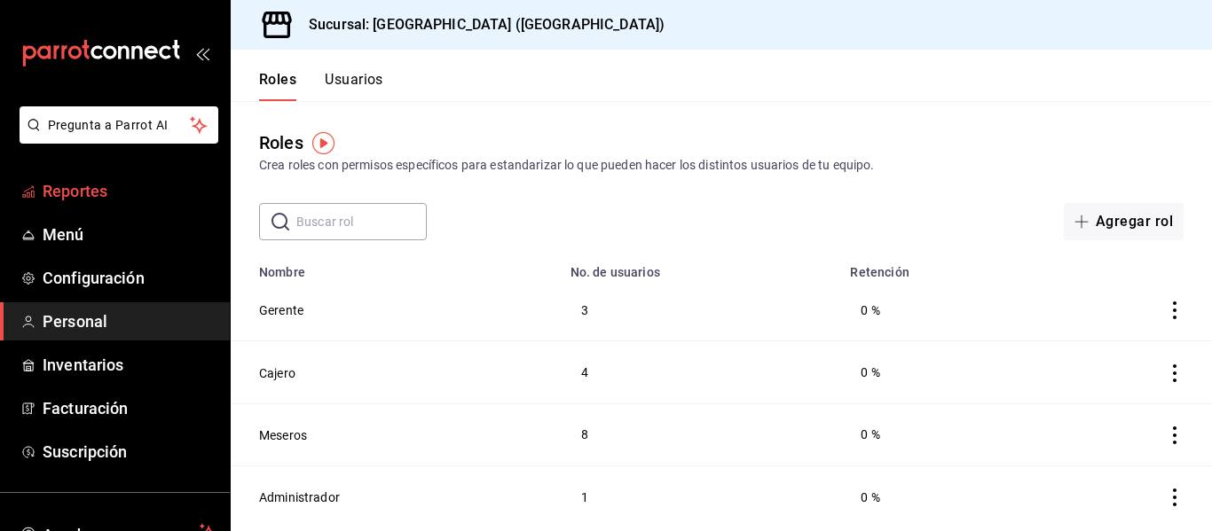
click at [130, 191] on span "Reportes" at bounding box center [129, 191] width 173 height 24
